Goal: Find specific page/section: Find specific page/section

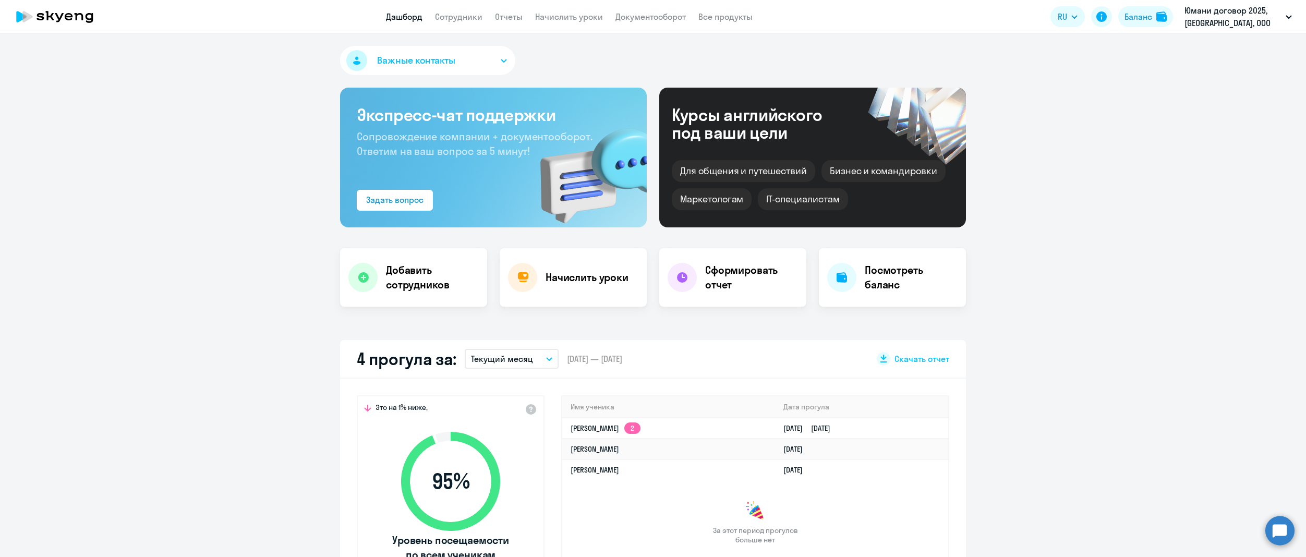
select select "30"
drag, startPoint x: 474, startPoint y: 18, endPoint x: 479, endPoint y: 25, distance: 8.2
click at [474, 18] on link "Сотрудники" at bounding box center [458, 16] width 47 height 10
select select "30"
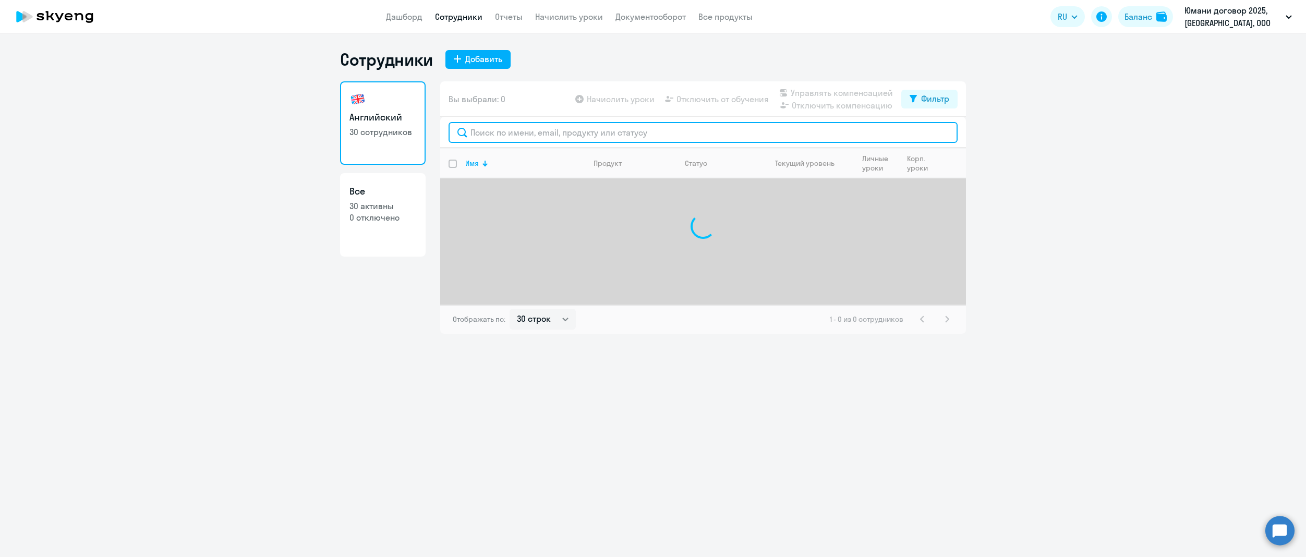
click at [526, 135] on input "text" at bounding box center [703, 132] width 509 height 21
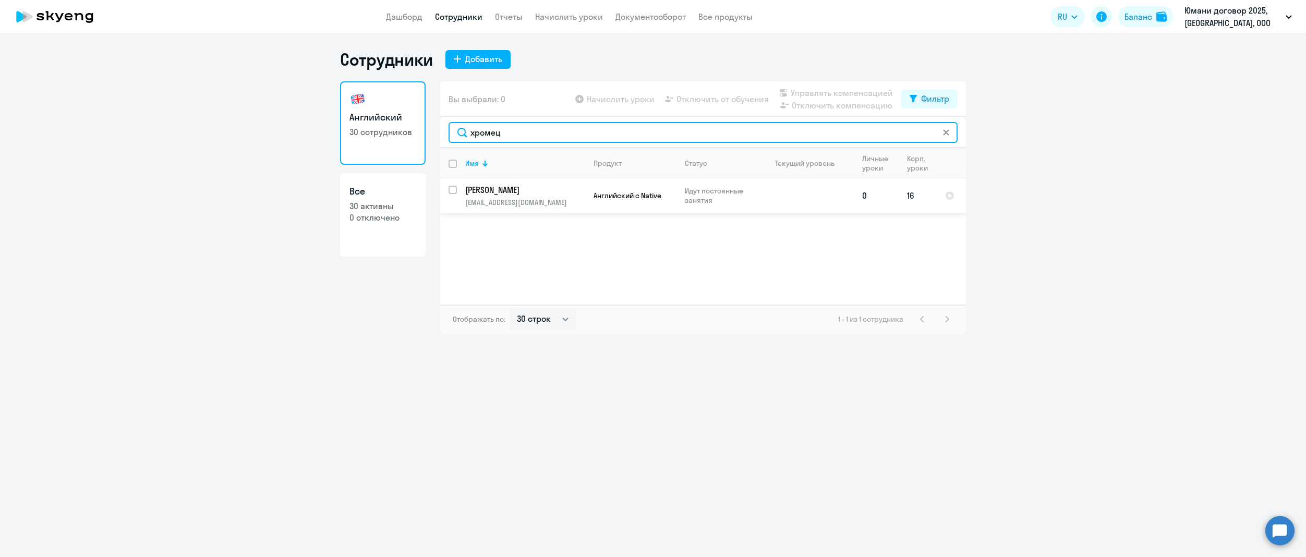
type input "хромец"
click at [501, 200] on p "[EMAIL_ADDRESS][DOMAIN_NAME]" at bounding box center [524, 202] width 119 height 9
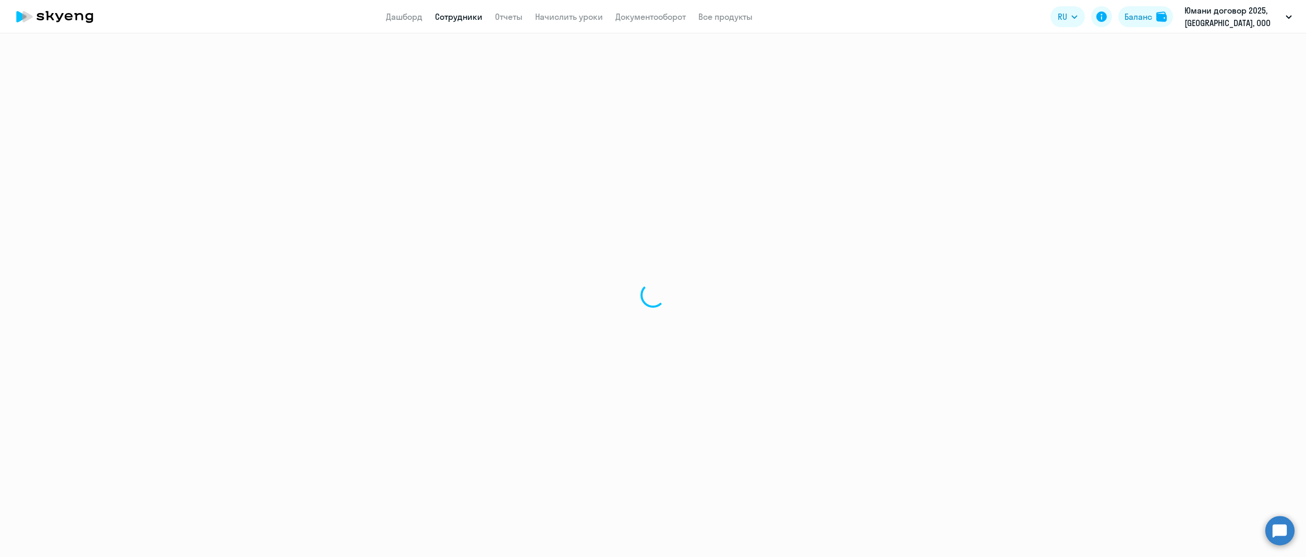
select select "english"
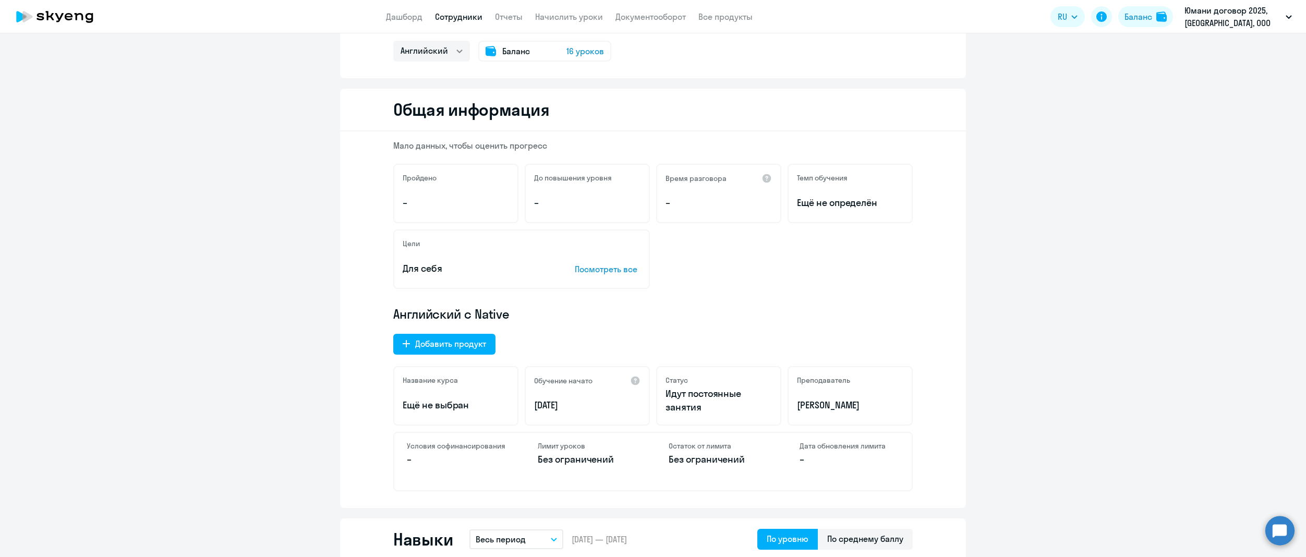
scroll to position [104, 0]
